Goal: Task Accomplishment & Management: Use online tool/utility

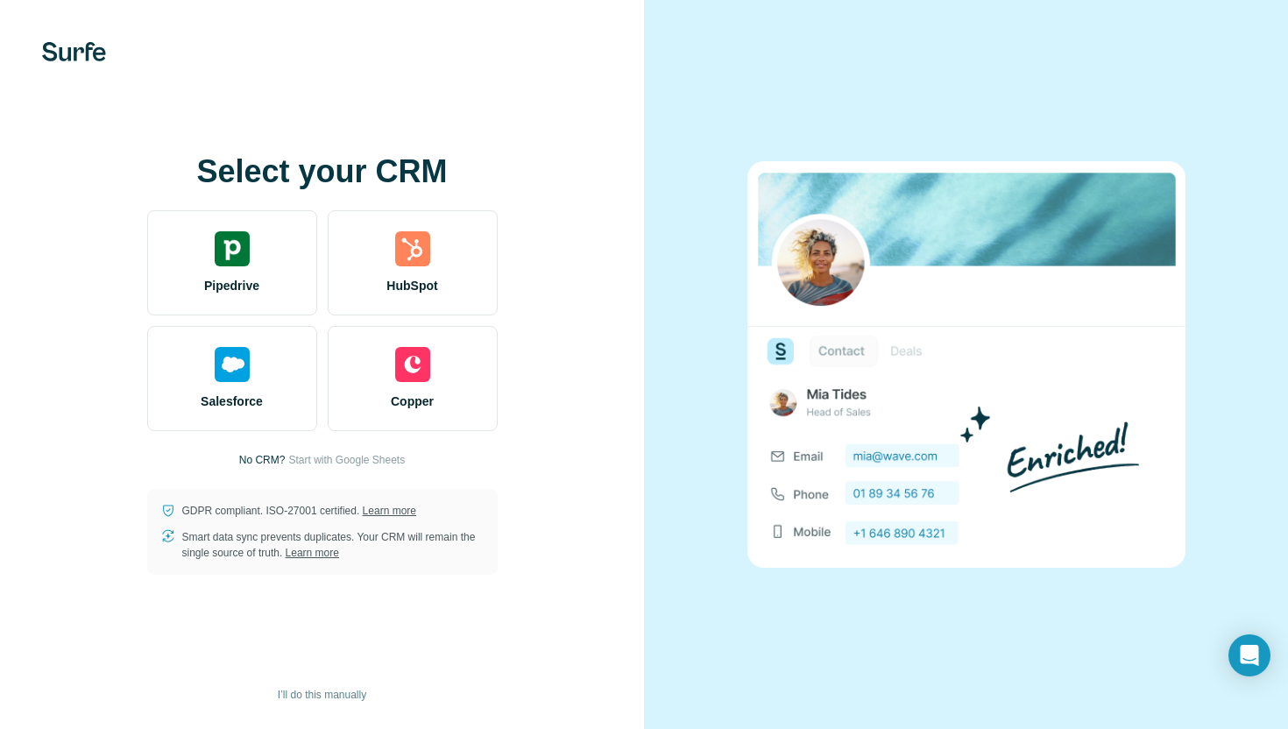
click at [542, 433] on div "Select your CRM Pipedrive HubSpot Salesforce Copper No CRM? Start with Google S…" at bounding box center [322, 364] width 574 height 421
click at [330, 689] on span "I’ll do this manually" at bounding box center [322, 695] width 89 height 16
click at [391, 451] on div "Select your CRM Pipedrive HubSpot Salesforce Copper No CRM? Start with Google S…" at bounding box center [322, 364] width 574 height 421
click at [391, 462] on span "Start with Google Sheets" at bounding box center [346, 460] width 117 height 16
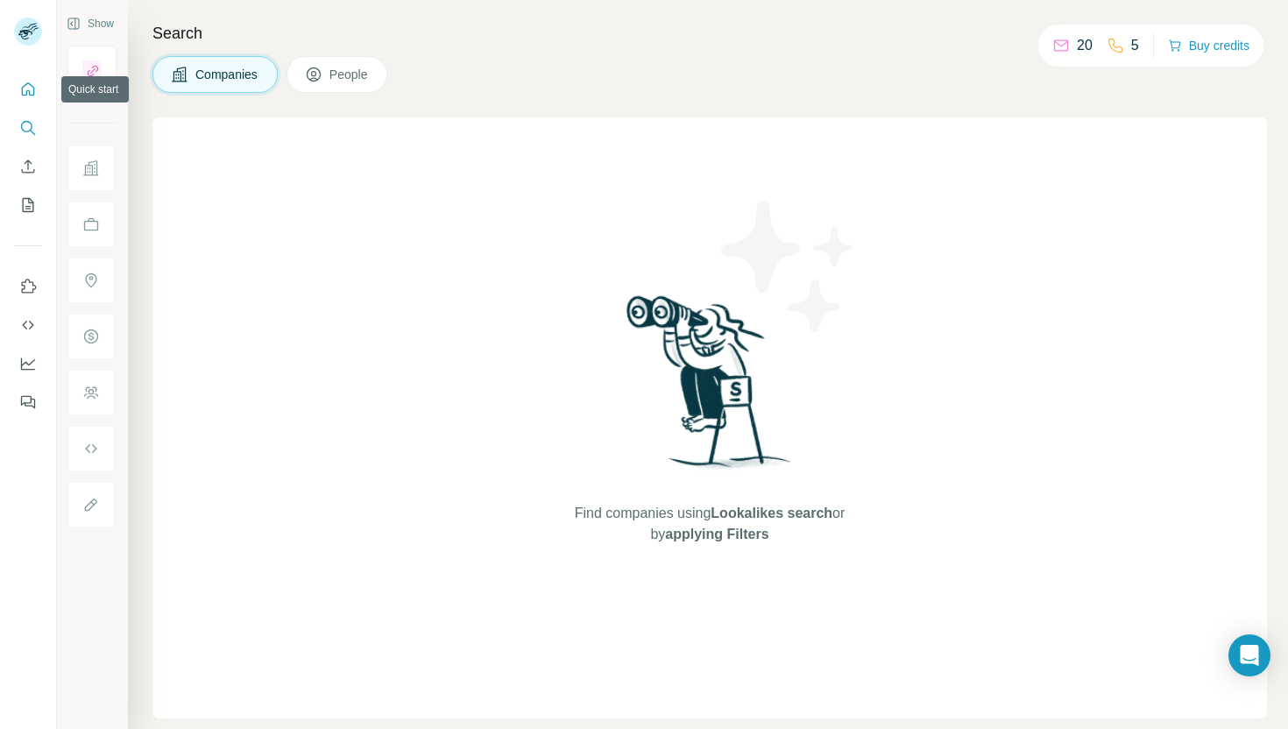
click at [28, 84] on icon "Quick start" at bounding box center [28, 90] width 18 height 18
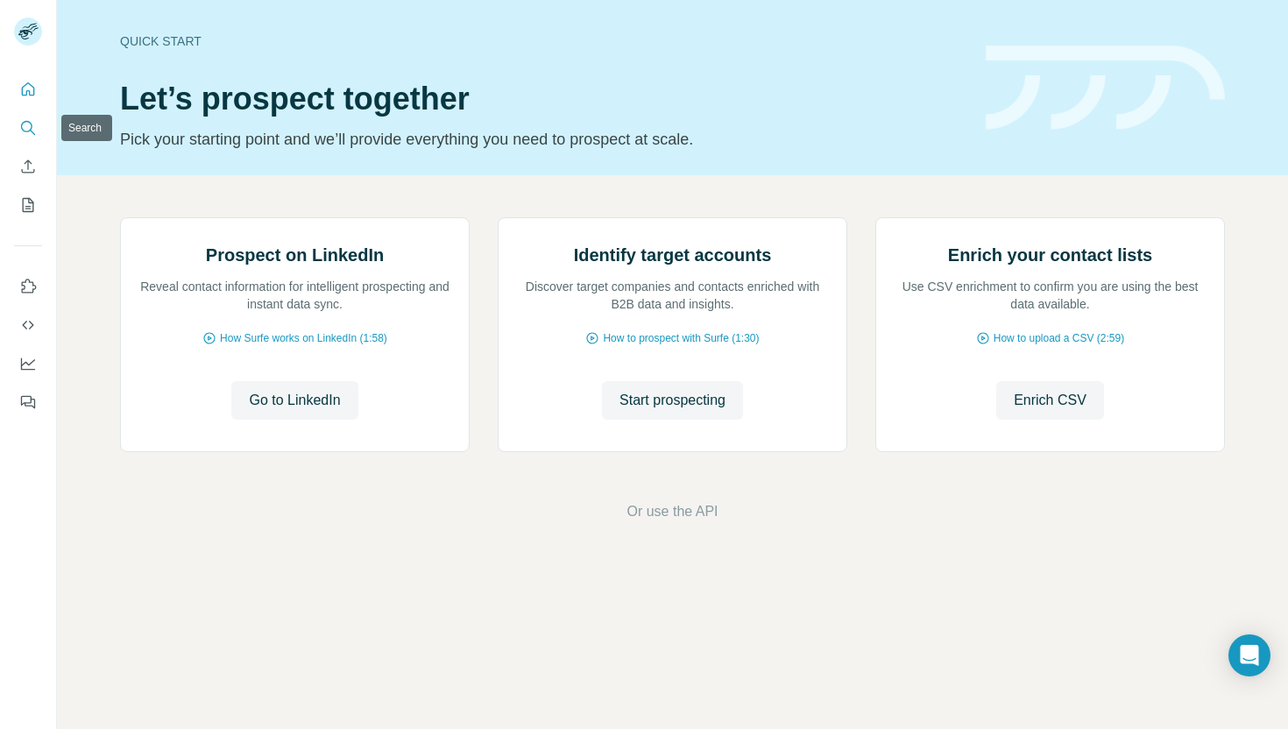
click at [25, 127] on icon "Search" at bounding box center [28, 128] width 18 height 18
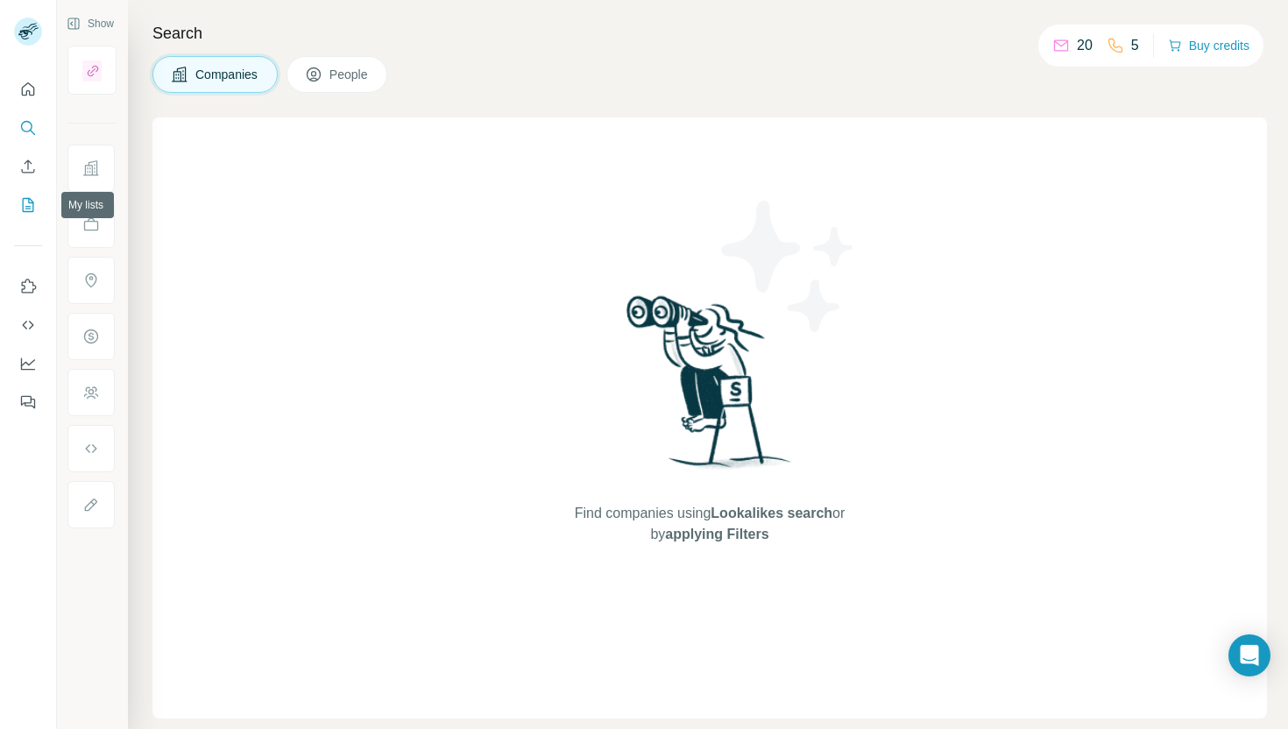
click at [20, 217] on button "My lists" at bounding box center [28, 205] width 28 height 32
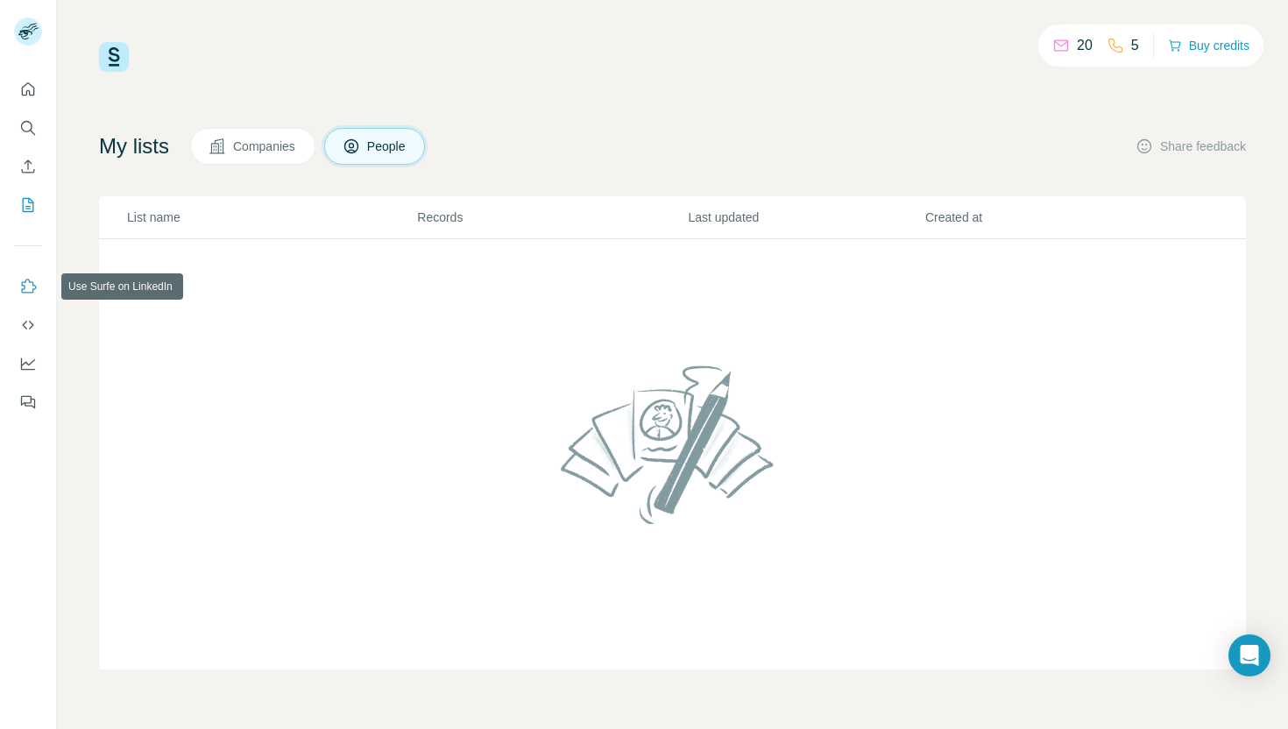
click at [28, 280] on icon "Use Surfe on LinkedIn" at bounding box center [29, 286] width 15 height 14
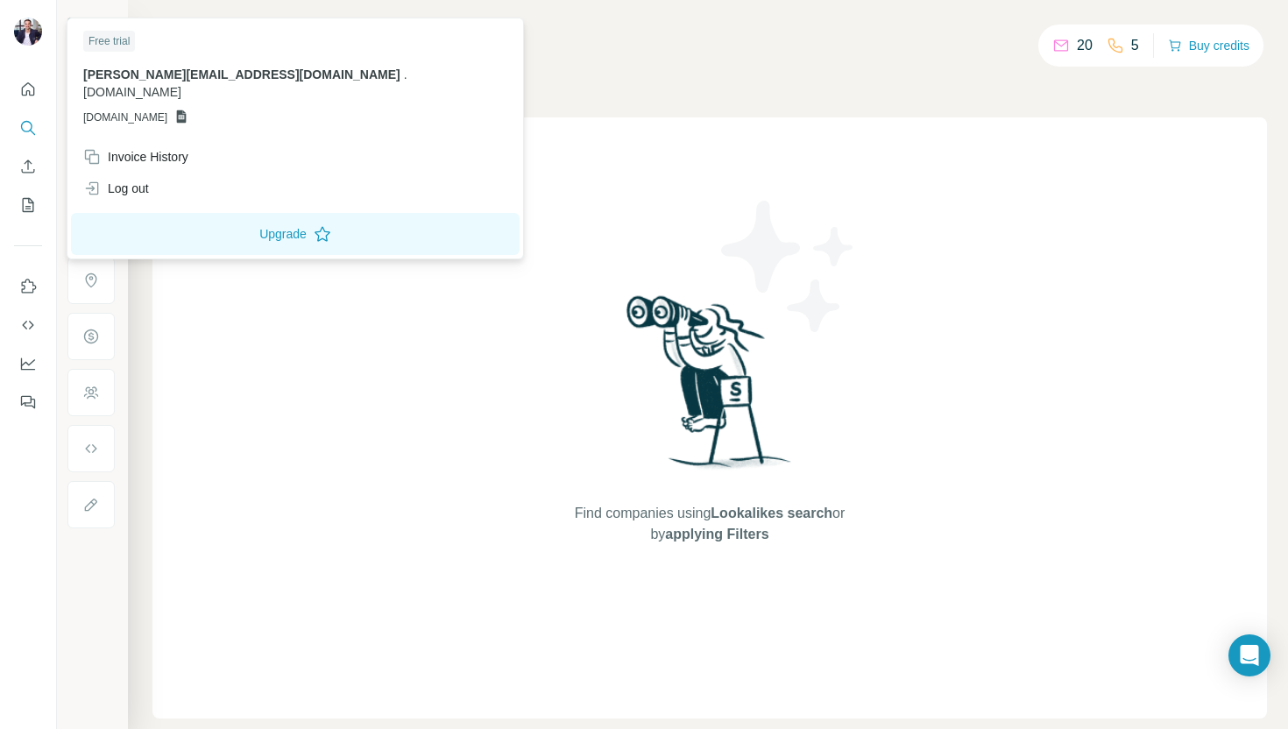
click at [29, 31] on img at bounding box center [28, 32] width 28 height 28
click at [154, 78] on span "[PERSON_NAME][EMAIL_ADDRESS][DOMAIN_NAME]" at bounding box center [241, 74] width 317 height 14
click at [25, 33] on img at bounding box center [28, 32] width 28 height 28
click at [553, 208] on div "Find companies using Lookalikes search or by applying Filters" at bounding box center [709, 417] width 315 height 601
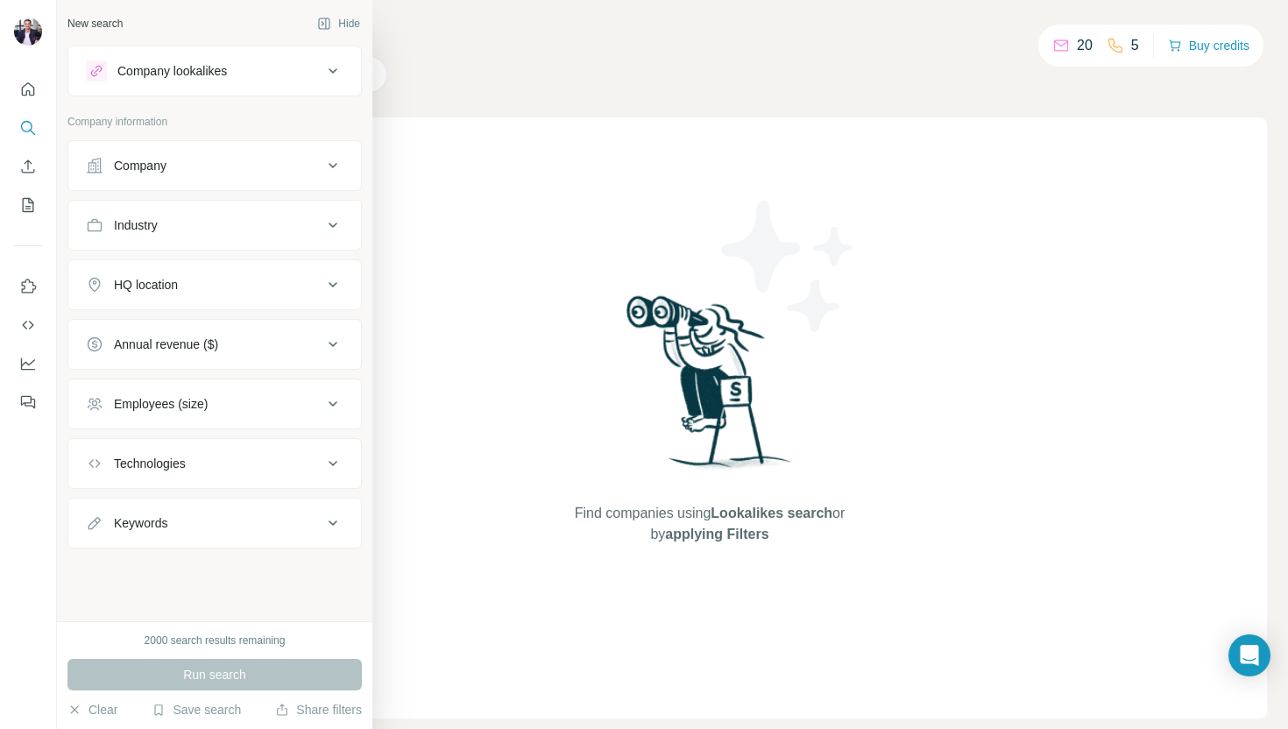
click at [197, 181] on button "Company" at bounding box center [214, 166] width 293 height 42
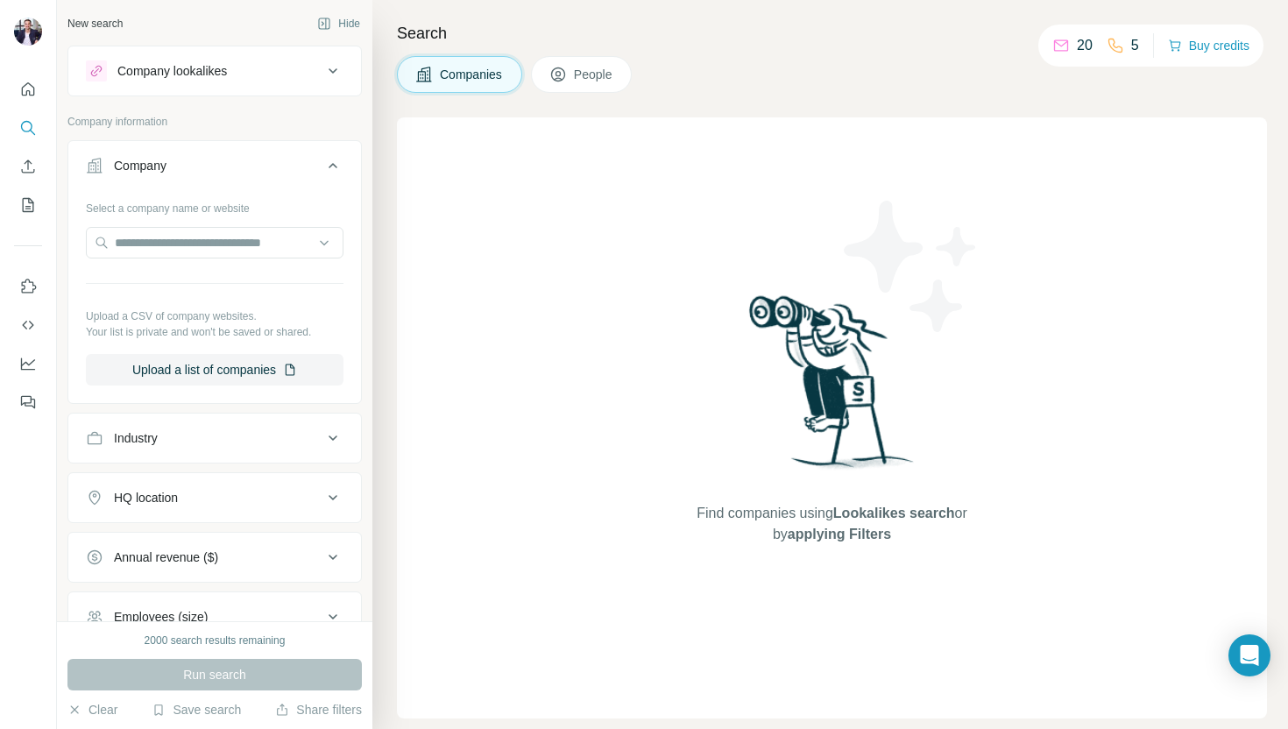
click at [197, 181] on button "Company" at bounding box center [214, 169] width 293 height 49
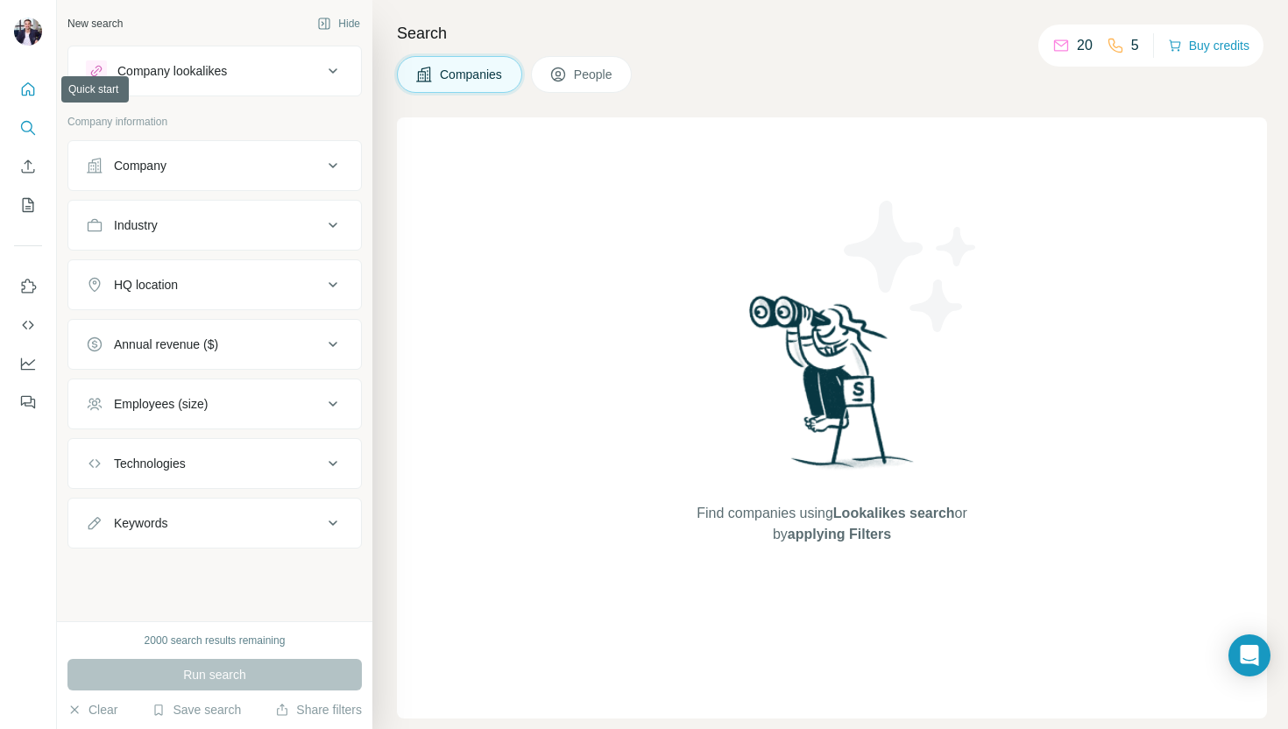
click at [25, 74] on button "Quick start" at bounding box center [28, 90] width 28 height 32
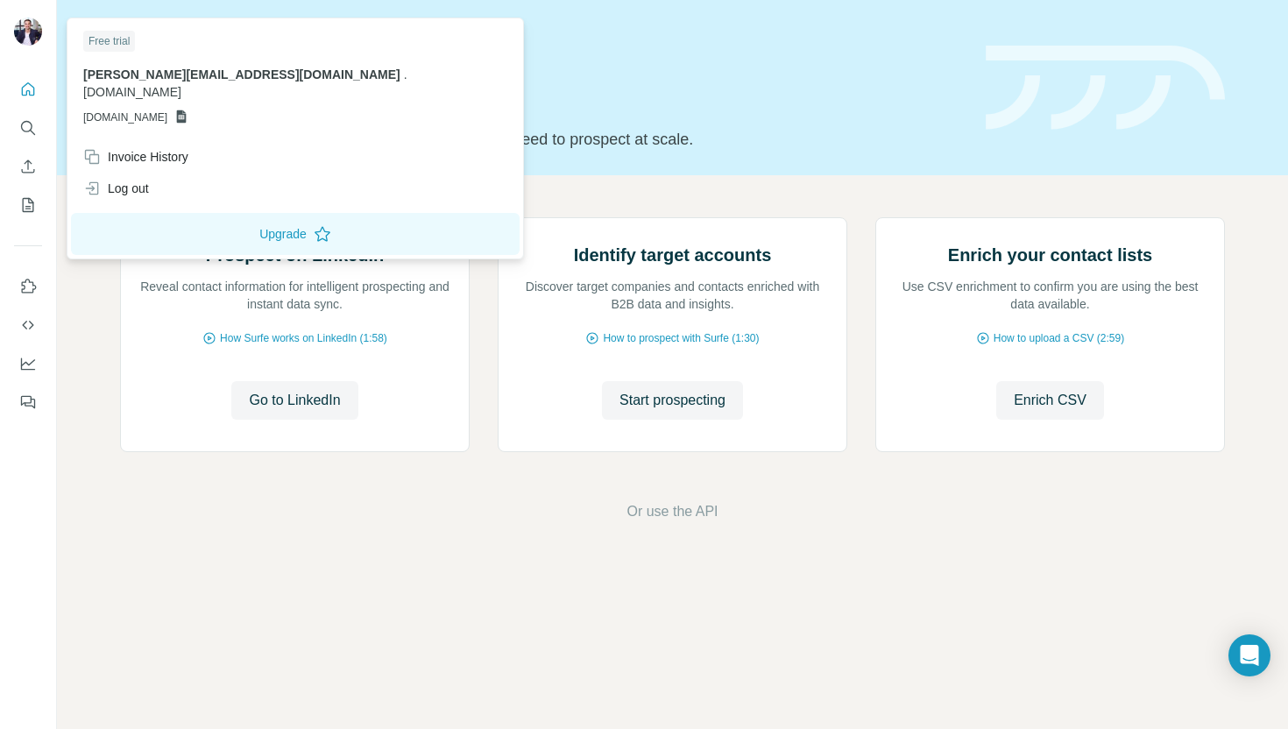
click at [35, 29] on img at bounding box center [28, 32] width 28 height 28
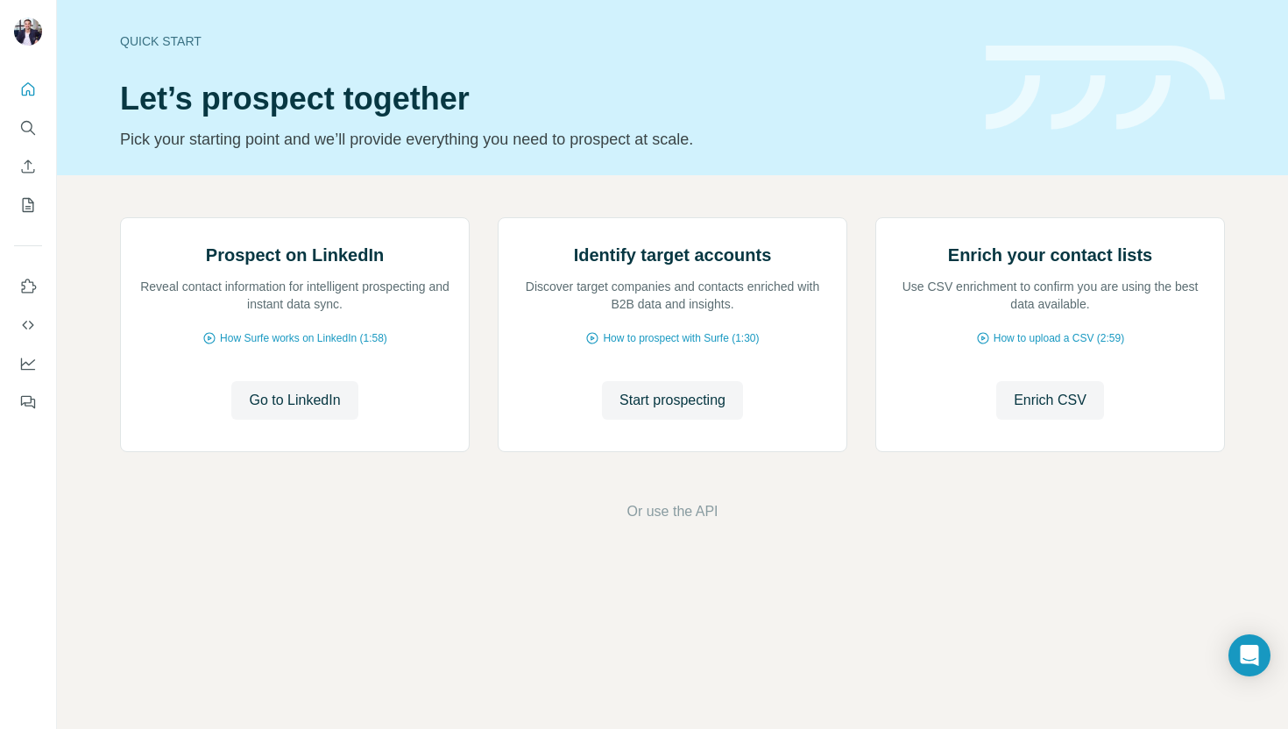
click at [345, 60] on div "Quick start Let’s prospect together Pick your starting point and we’ll provide …" at bounding box center [542, 88] width 845 height 128
